Goal: Communication & Community: Answer question/provide support

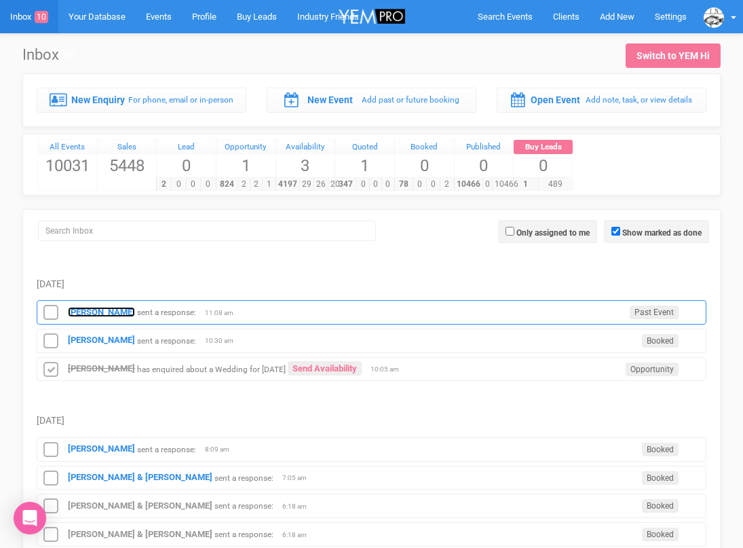
click at [83, 307] on strong "[PERSON_NAME]" at bounding box center [101, 312] width 67 height 10
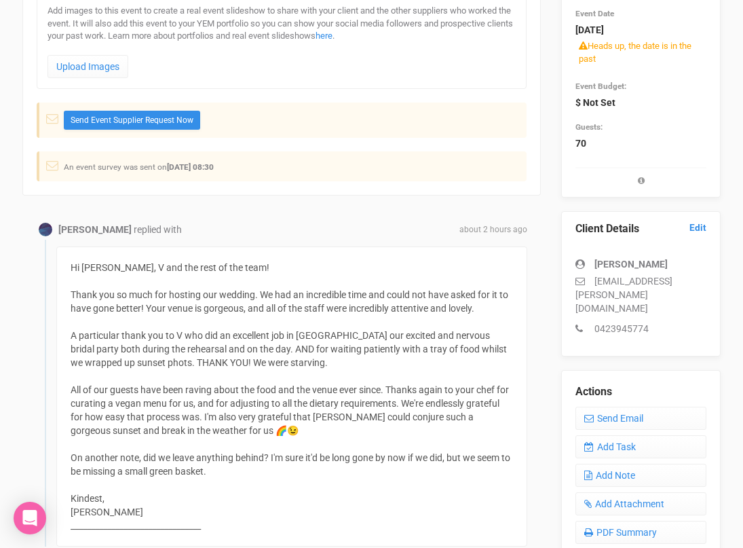
scroll to position [222, 0]
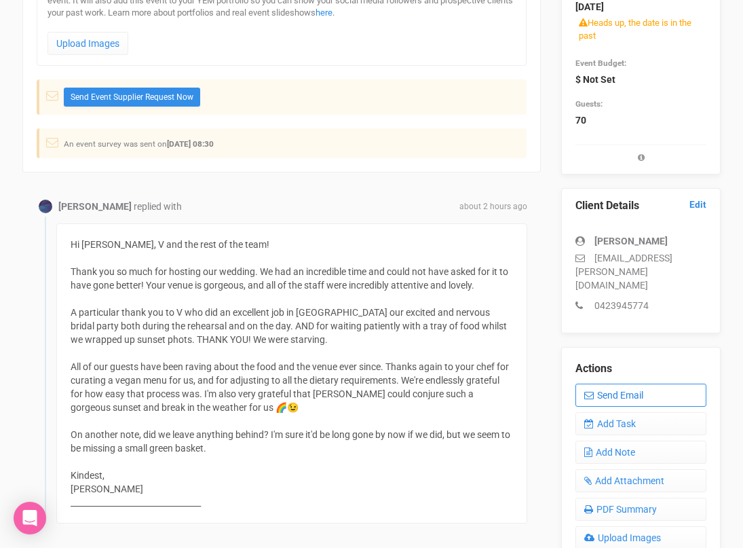
click at [597, 384] on link "Send Email" at bounding box center [641, 395] width 131 height 23
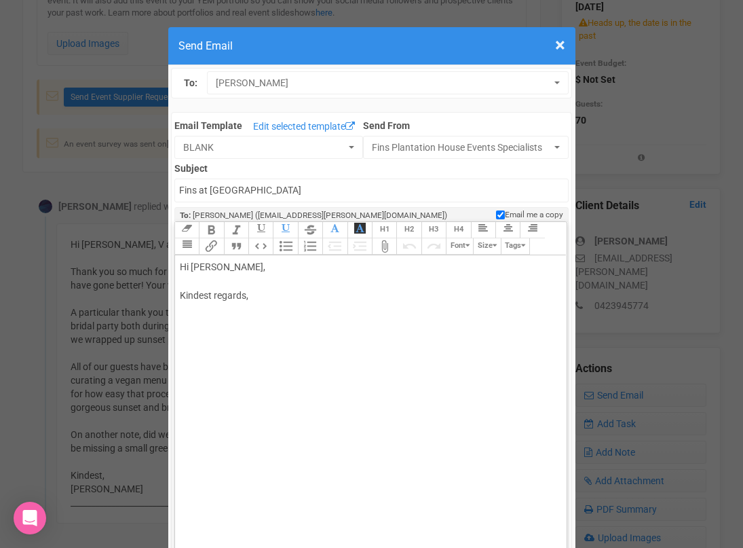
click at [233, 265] on div "Hi [PERSON_NAME], Kindest regards," at bounding box center [369, 295] width 378 height 71
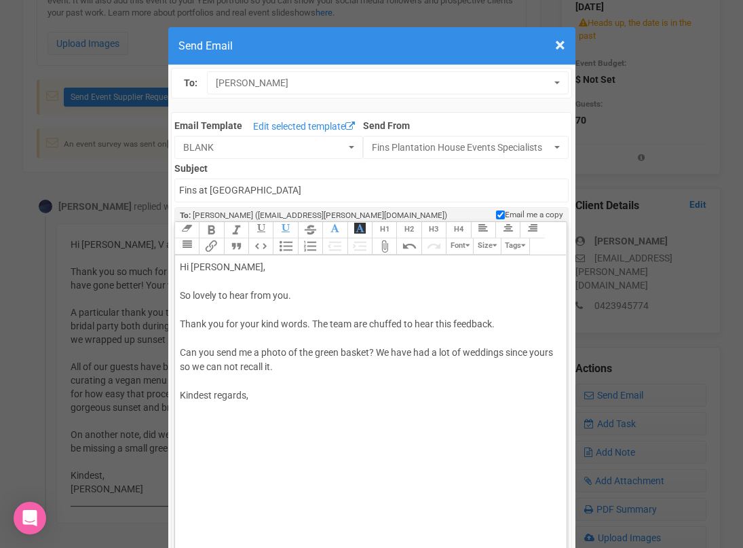
click at [284, 367] on div "Hi [PERSON_NAME], So lovely to hear from you. Thank you for your kind words. Th…" at bounding box center [369, 345] width 378 height 171
click at [274, 396] on div "Hi [PERSON_NAME], So lovely to hear from you. Thank you for your kind words. Th…" at bounding box center [369, 345] width 378 height 171
type trix-editor "<div>Hi [PERSON_NAME],<br><br>So lovely to hear from you.&nbsp;<br><br>Thank yo…"
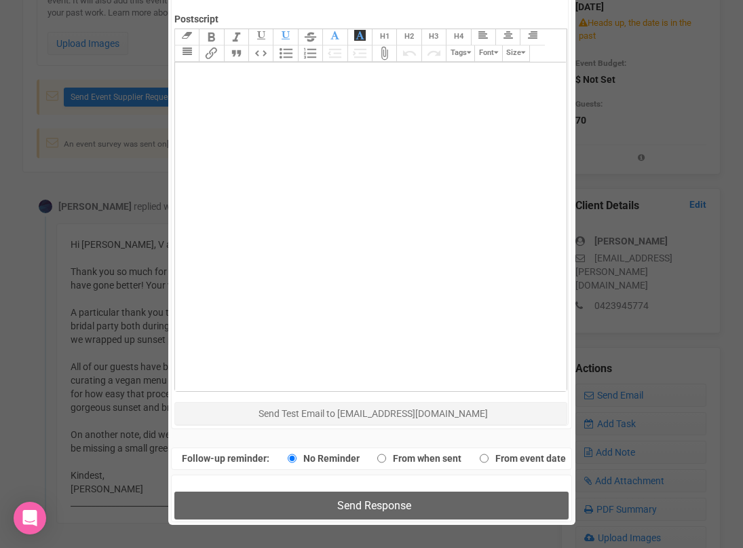
scroll to position [715, 0]
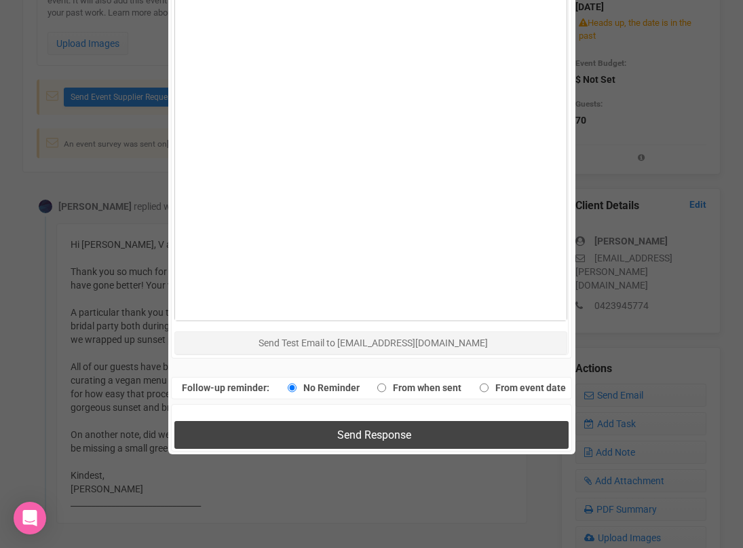
click at [299, 442] on button "Send Response" at bounding box center [371, 435] width 394 height 28
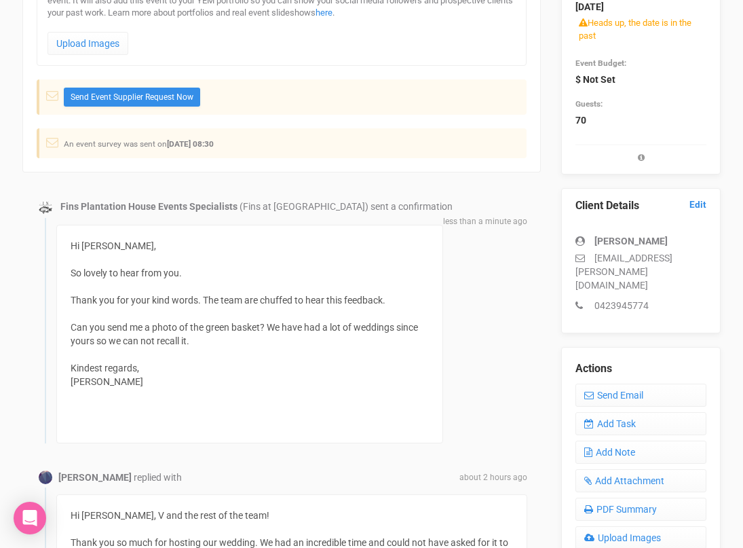
scroll to position [0, 0]
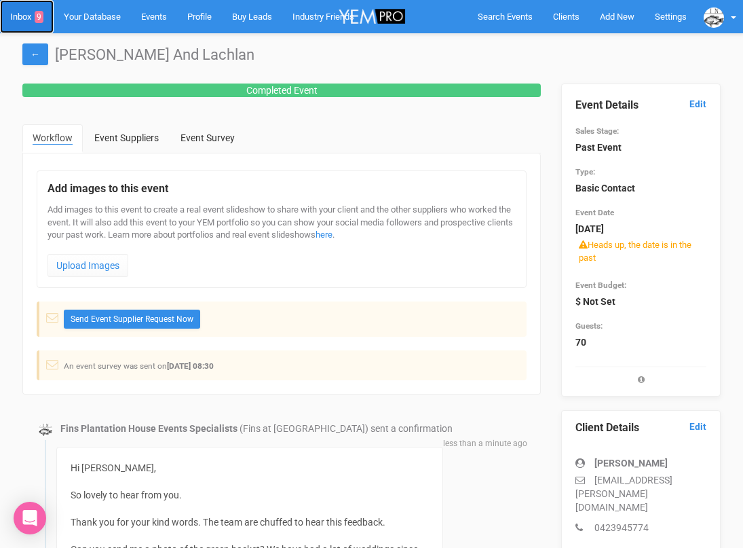
click at [22, 23] on link "Inbox 9" at bounding box center [27, 16] width 54 height 33
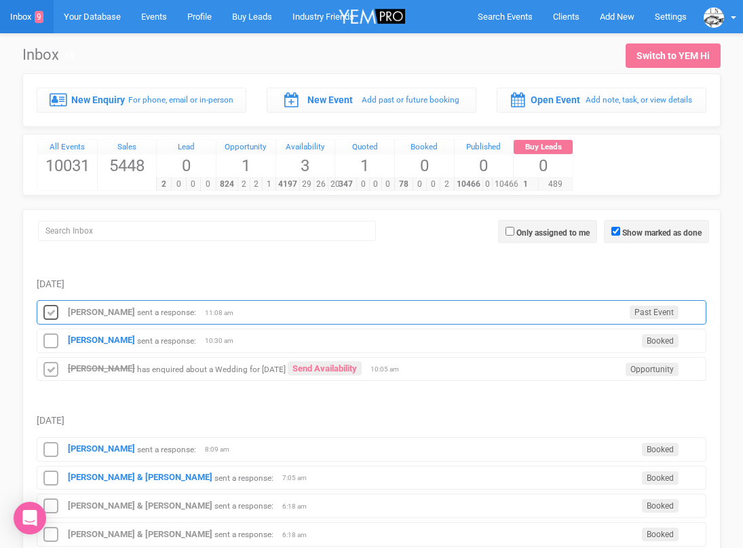
click at [52, 316] on icon at bounding box center [51, 313] width 20 height 18
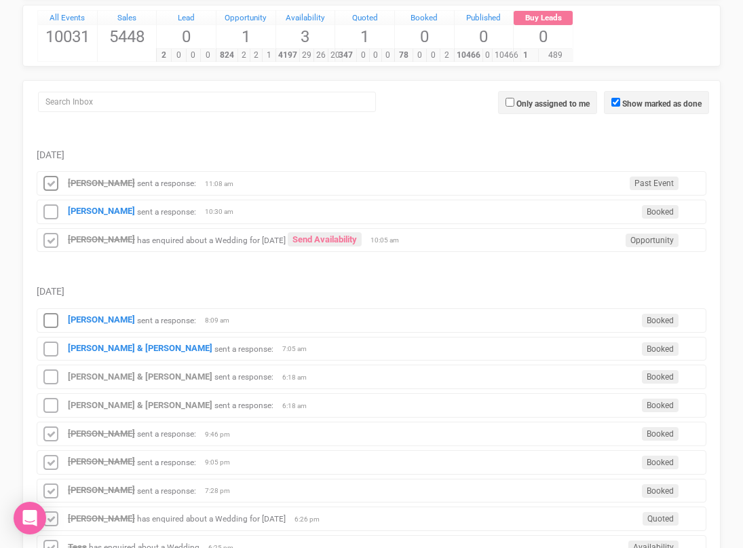
scroll to position [126, 0]
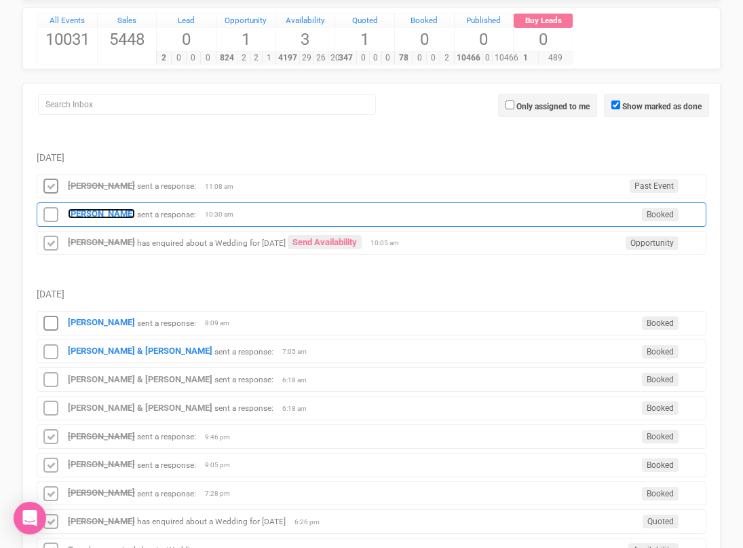
click at [103, 210] on strong "[PERSON_NAME]" at bounding box center [101, 213] width 67 height 10
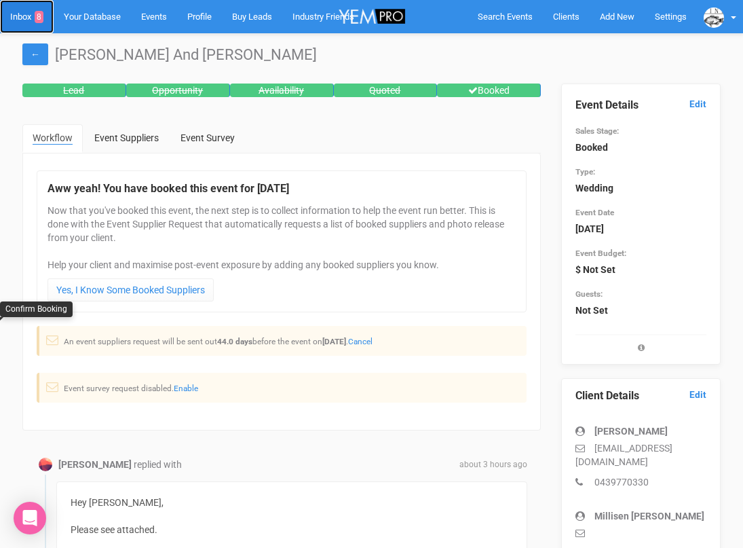
click at [25, 20] on link "Inbox 8" at bounding box center [27, 16] width 54 height 33
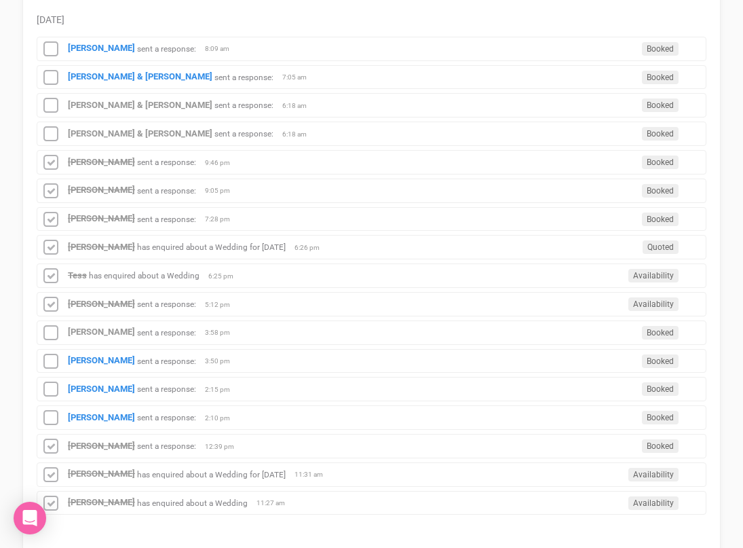
scroll to position [435, 0]
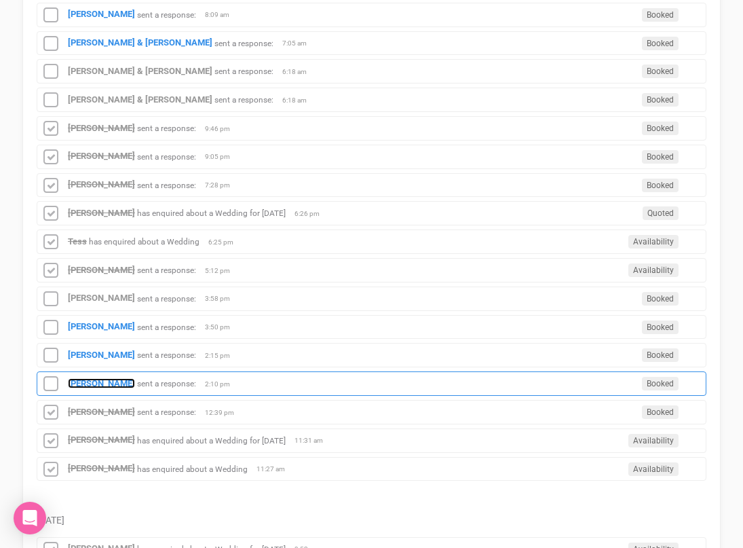
click at [73, 378] on strong "[PERSON_NAME]" at bounding box center [101, 383] width 67 height 10
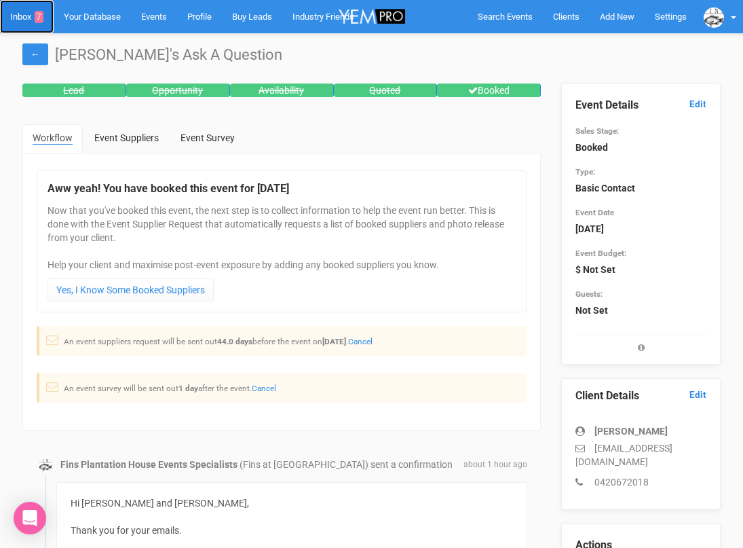
click at [27, 18] on link "Inbox 7" at bounding box center [27, 16] width 54 height 33
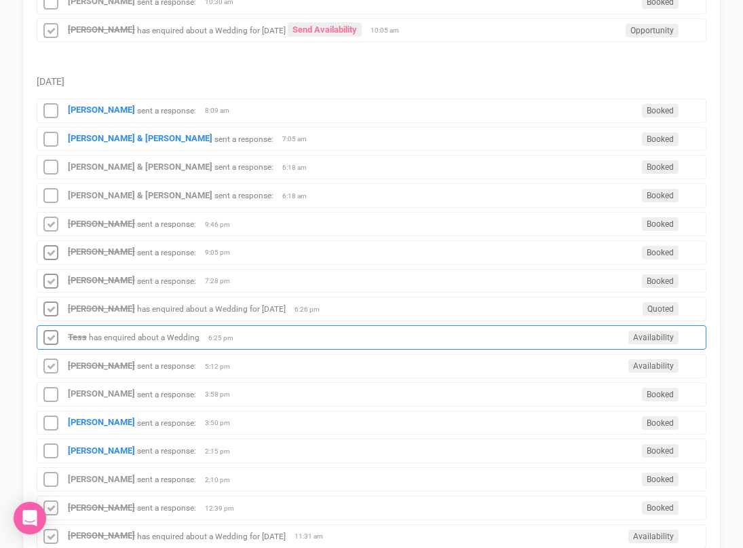
scroll to position [341, 0]
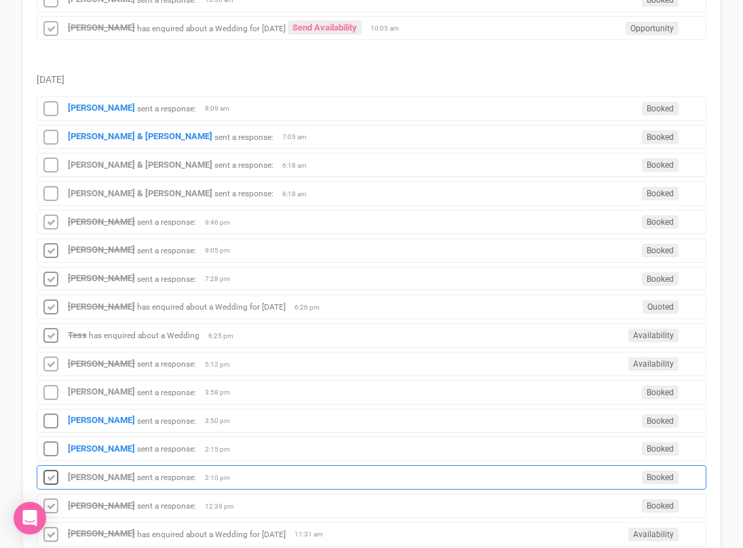
click at [52, 479] on icon at bounding box center [51, 478] width 20 height 18
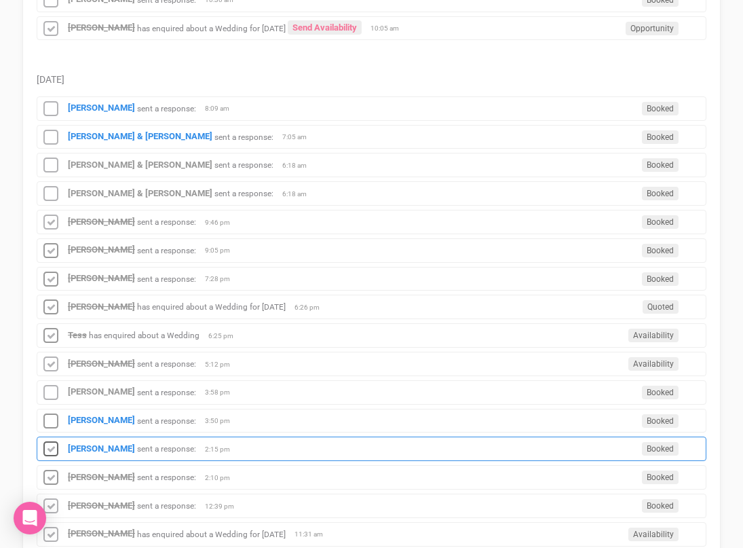
click at [50, 452] on icon at bounding box center [51, 450] width 20 height 18
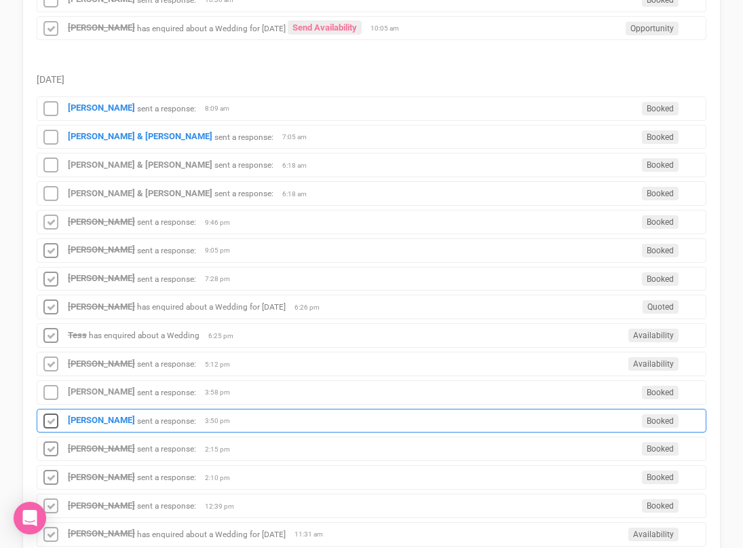
click at [51, 428] on icon at bounding box center [51, 422] width 20 height 18
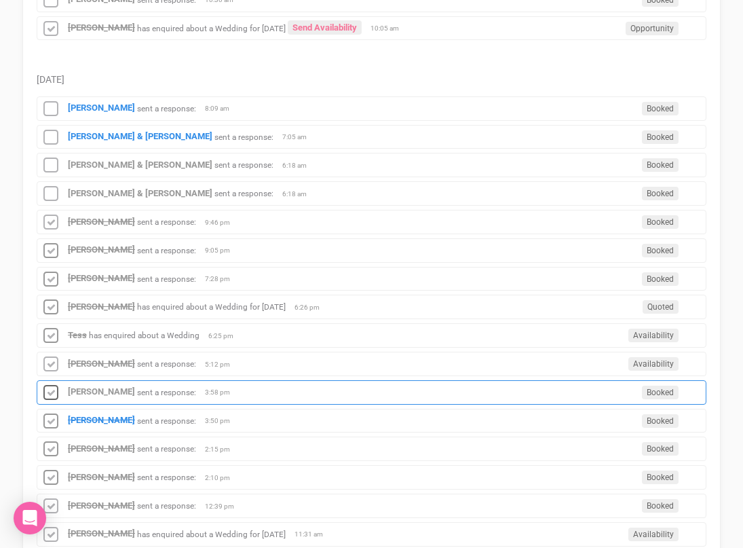
click at [51, 395] on icon at bounding box center [51, 393] width 20 height 18
